Goal: Find specific page/section: Find specific page/section

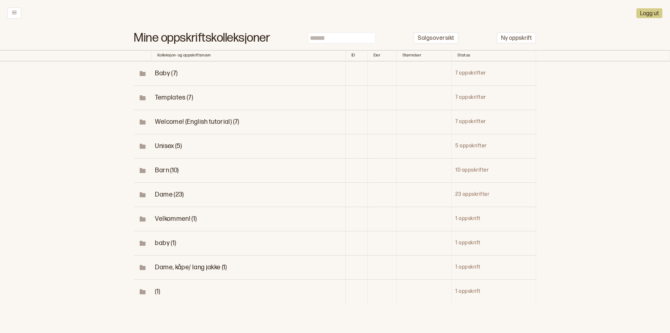
click at [160, 198] on span "Dame (23)" at bounding box center [169, 195] width 29 height 8
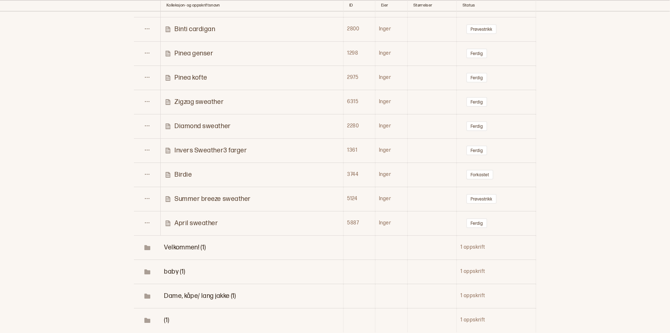
scroll to position [543, 0]
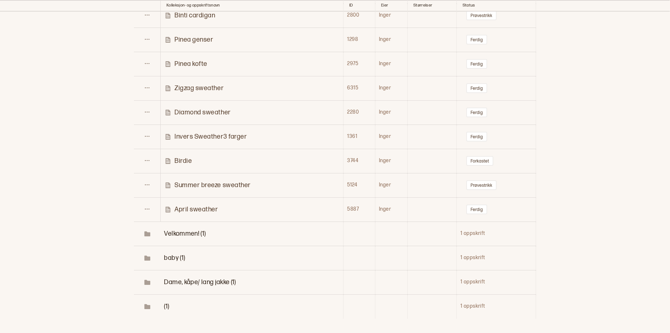
click at [202, 92] on p "Zigzag sweather" at bounding box center [199, 88] width 49 height 8
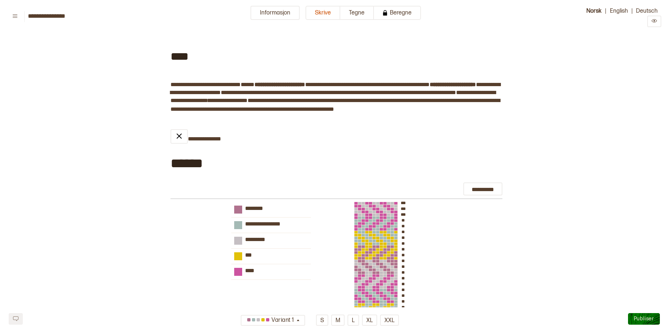
type input "*****"
click at [259, 15] on button "Informasjon" at bounding box center [275, 13] width 49 height 14
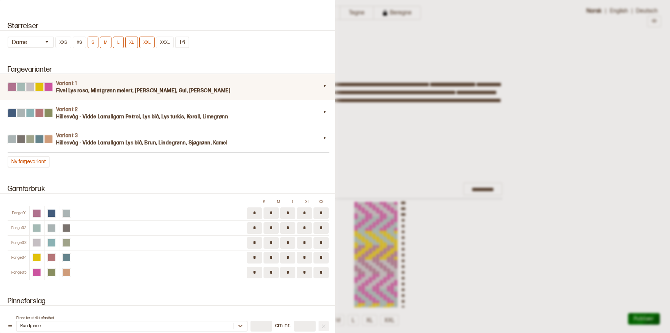
scroll to position [652, 0]
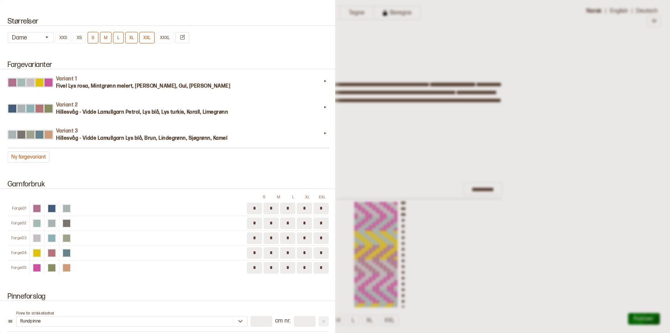
click at [615, 143] on div at bounding box center [335, 166] width 670 height 333
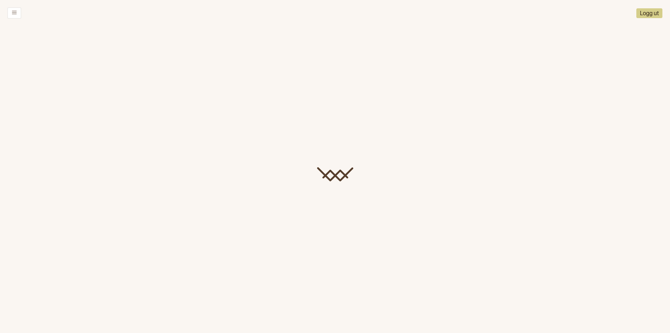
scroll to position [28, 0]
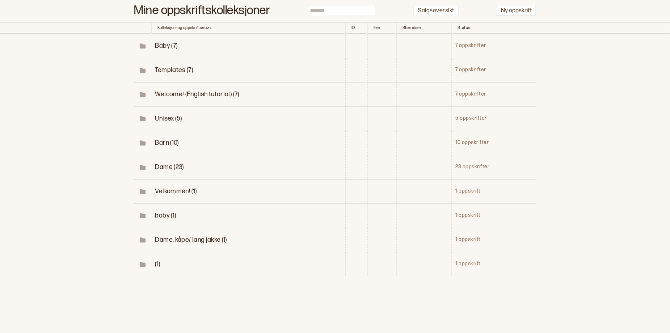
click at [167, 171] on span "Dame (23)" at bounding box center [169, 167] width 29 height 8
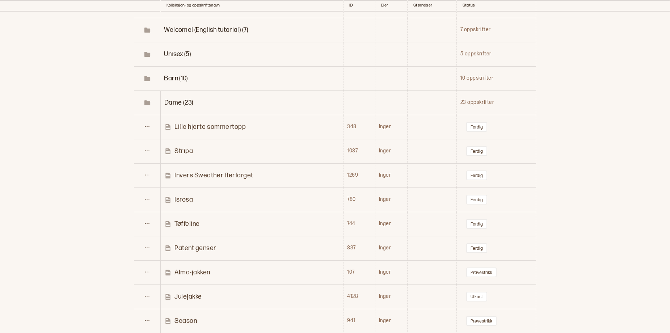
scroll to position [100, 0]
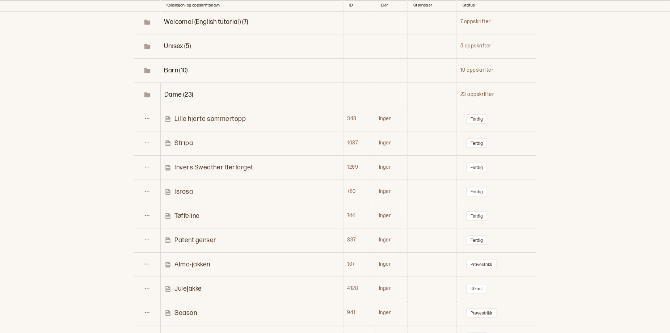
click at [230, 172] on p "Invers Sweather flerfarget" at bounding box center [214, 167] width 79 height 8
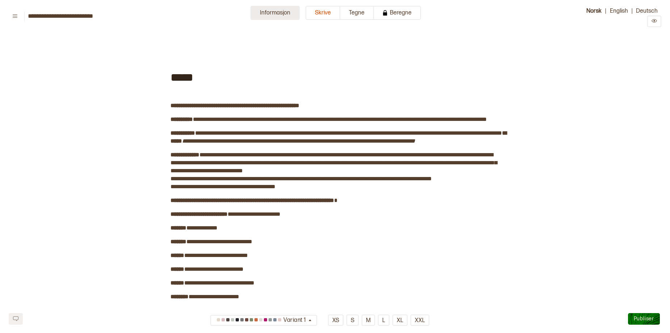
click at [271, 14] on button "Informasjon" at bounding box center [275, 13] width 49 height 14
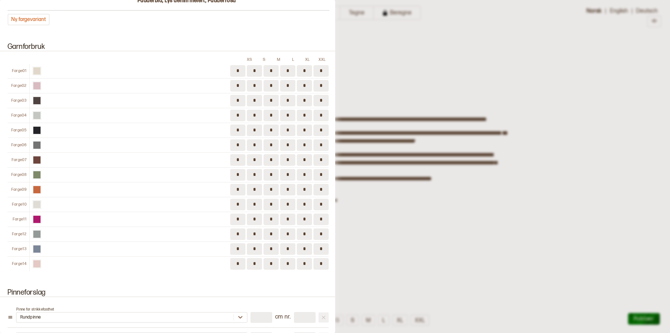
scroll to position [688, 0]
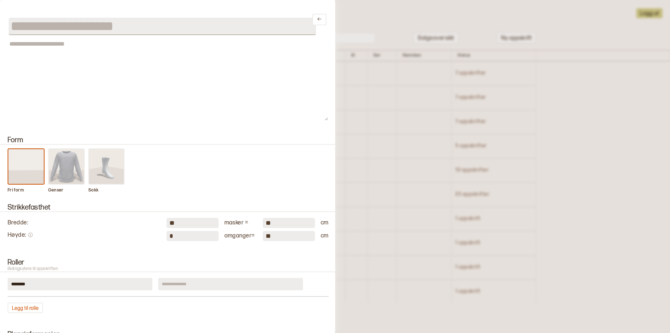
scroll to position [100, 0]
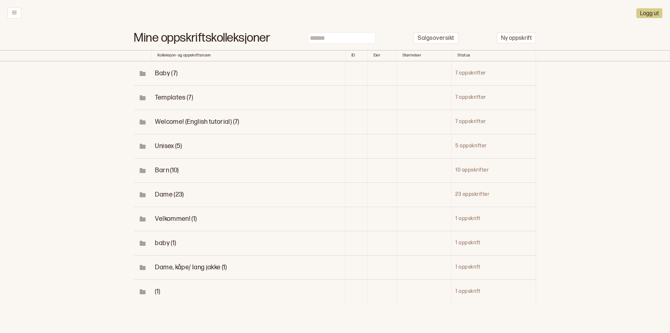
click at [165, 198] on span "Dame (23)" at bounding box center [169, 195] width 29 height 8
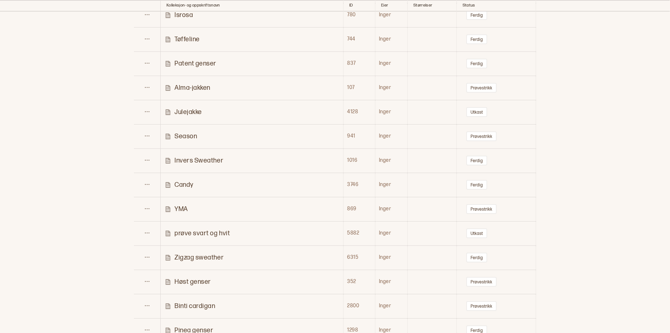
scroll to position [290, 0]
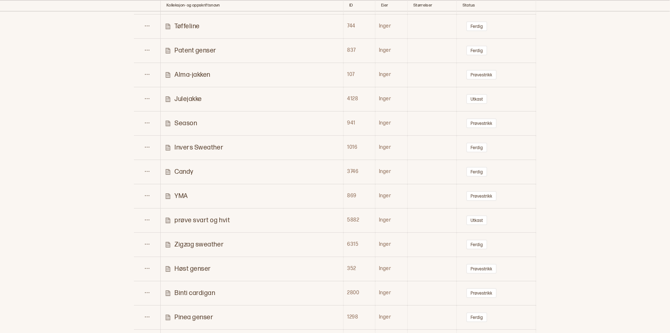
click at [192, 152] on p "Invers Sweather" at bounding box center [199, 147] width 49 height 8
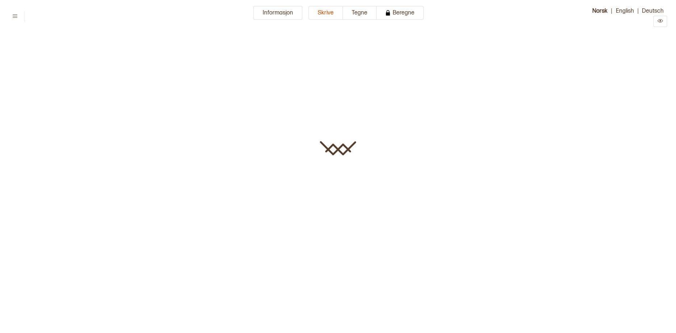
type input "**********"
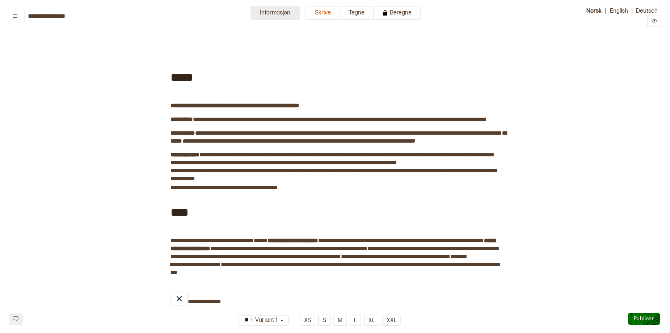
click at [265, 17] on button "Informasjon" at bounding box center [275, 13] width 49 height 14
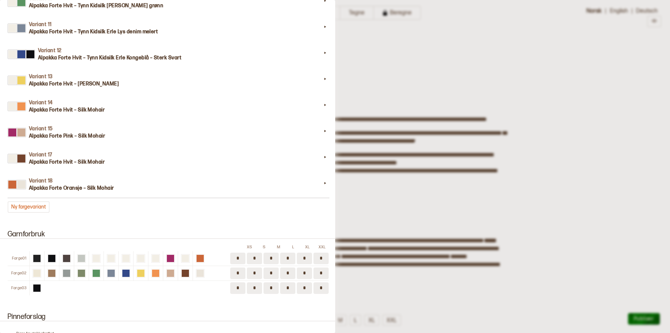
scroll to position [797, 0]
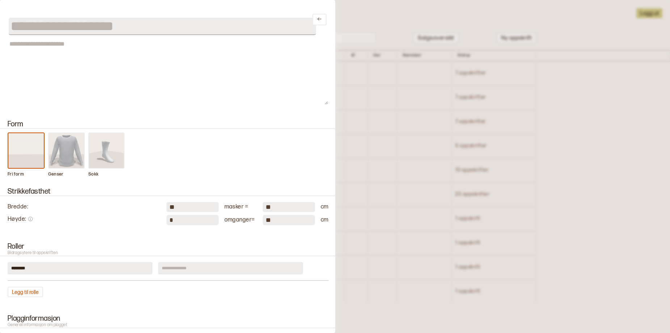
scroll to position [290, 0]
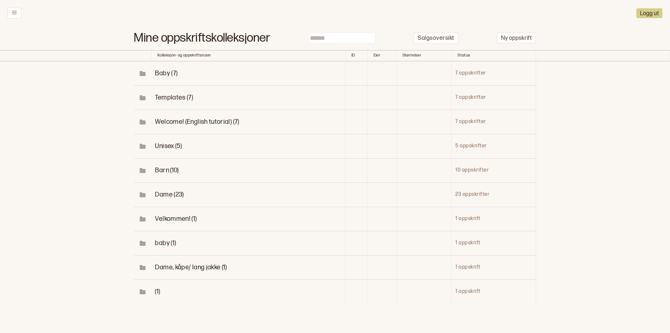
click at [160, 174] on span "Barn (10)" at bounding box center [167, 171] width 24 height 8
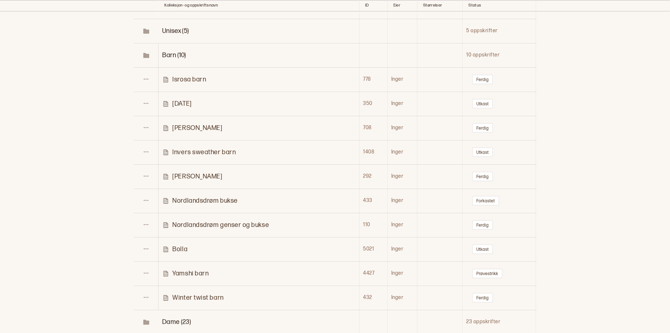
scroll to position [145, 0]
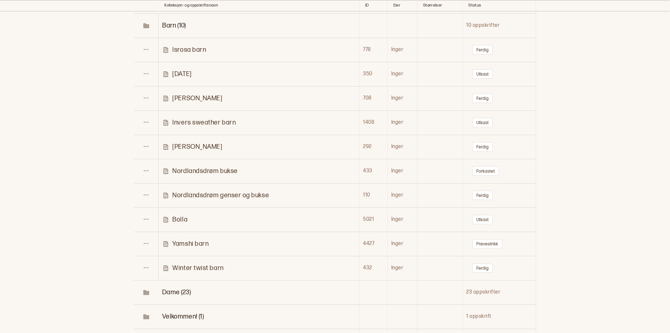
click at [195, 127] on p "Invers sweather barn" at bounding box center [203, 122] width 63 height 8
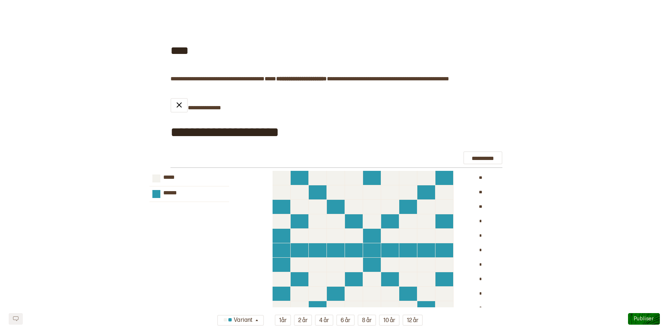
scroll to position [616, 0]
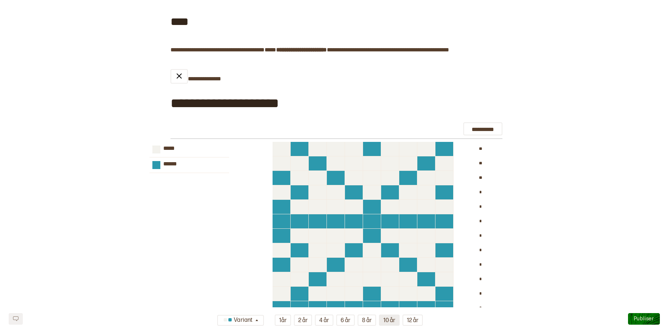
click at [397, 318] on button "10 år" at bounding box center [389, 320] width 21 height 11
click at [370, 321] on button "8 år" at bounding box center [367, 320] width 18 height 11
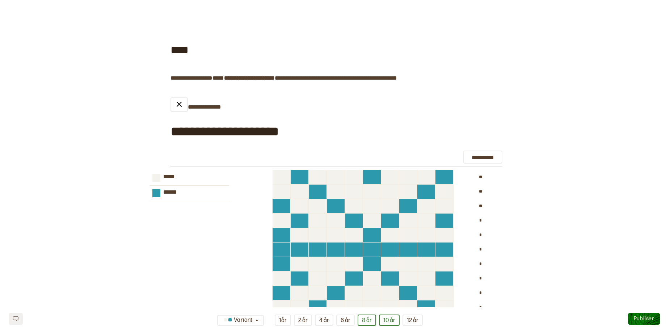
scroll to position [579, 0]
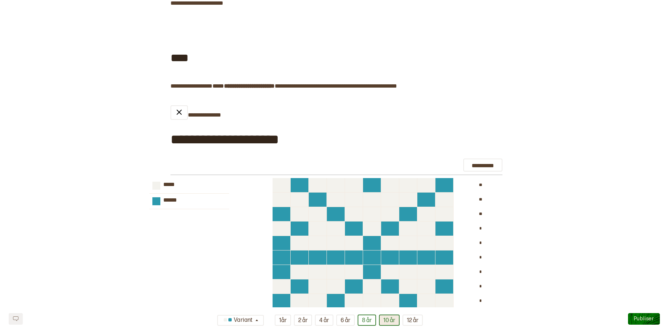
click at [398, 320] on button "10 år" at bounding box center [389, 320] width 21 height 11
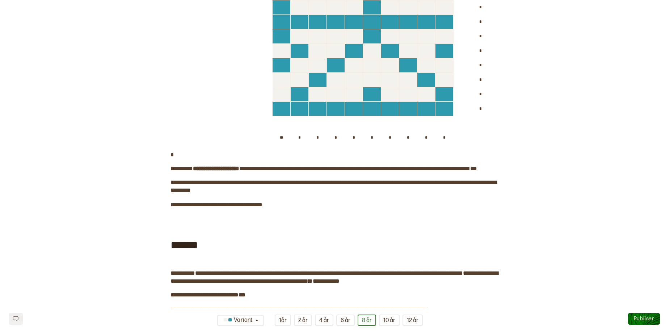
scroll to position [833, 0]
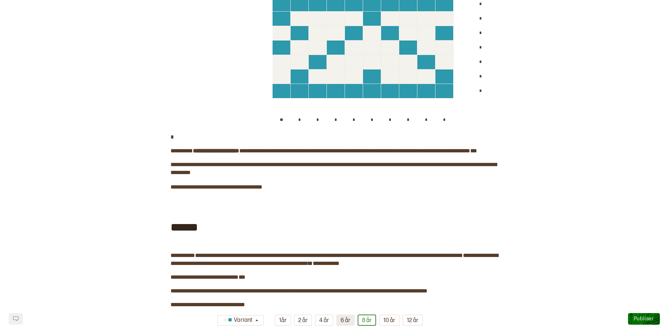
click at [349, 321] on button "6 år" at bounding box center [345, 320] width 18 height 11
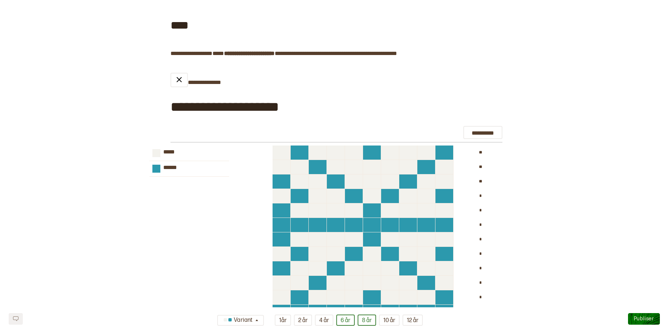
scroll to position [652, 0]
